Goal: Find specific page/section: Find specific page/section

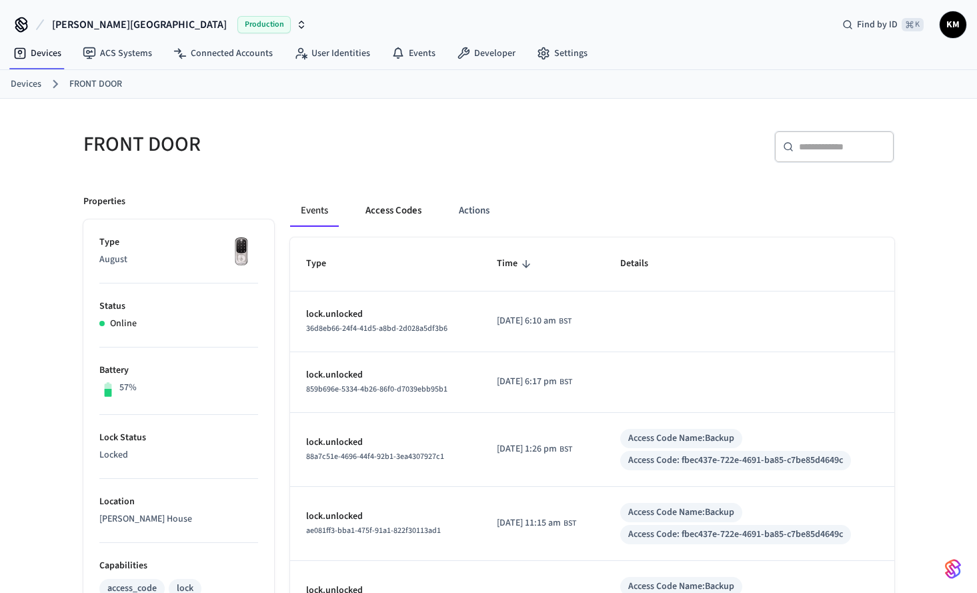
click at [412, 210] on button "Access Codes" at bounding box center [393, 211] width 77 height 32
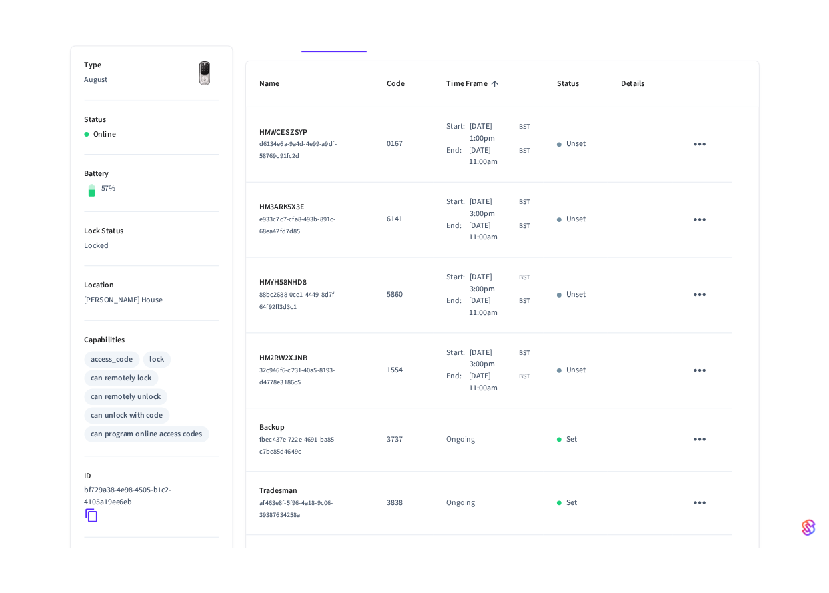
scroll to position [214, 0]
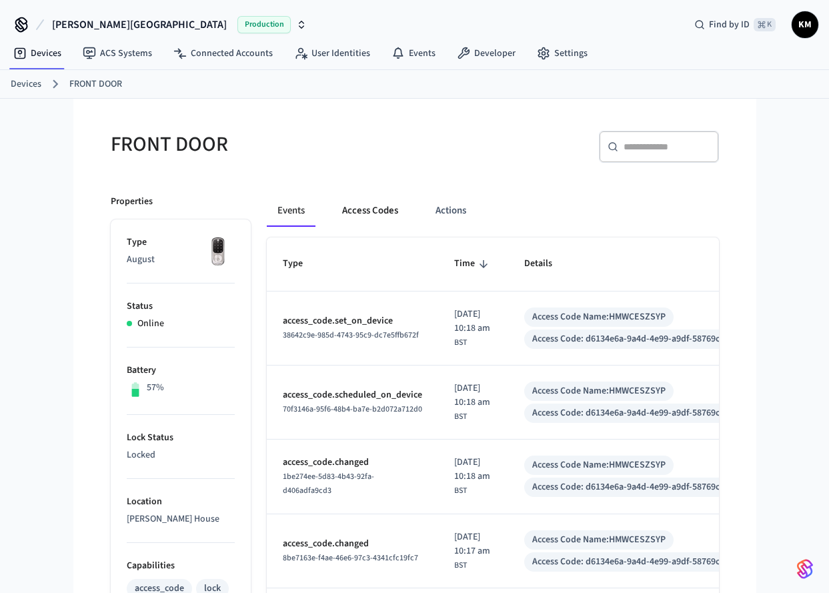
click at [351, 214] on button "Access Codes" at bounding box center [370, 211] width 77 height 32
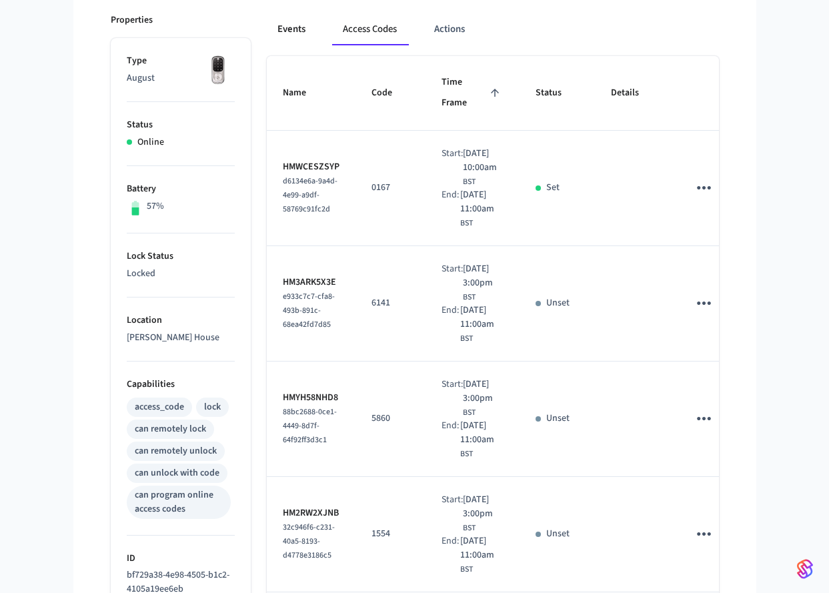
scroll to position [222, 0]
